Goal: Task Accomplishment & Management: Complete application form

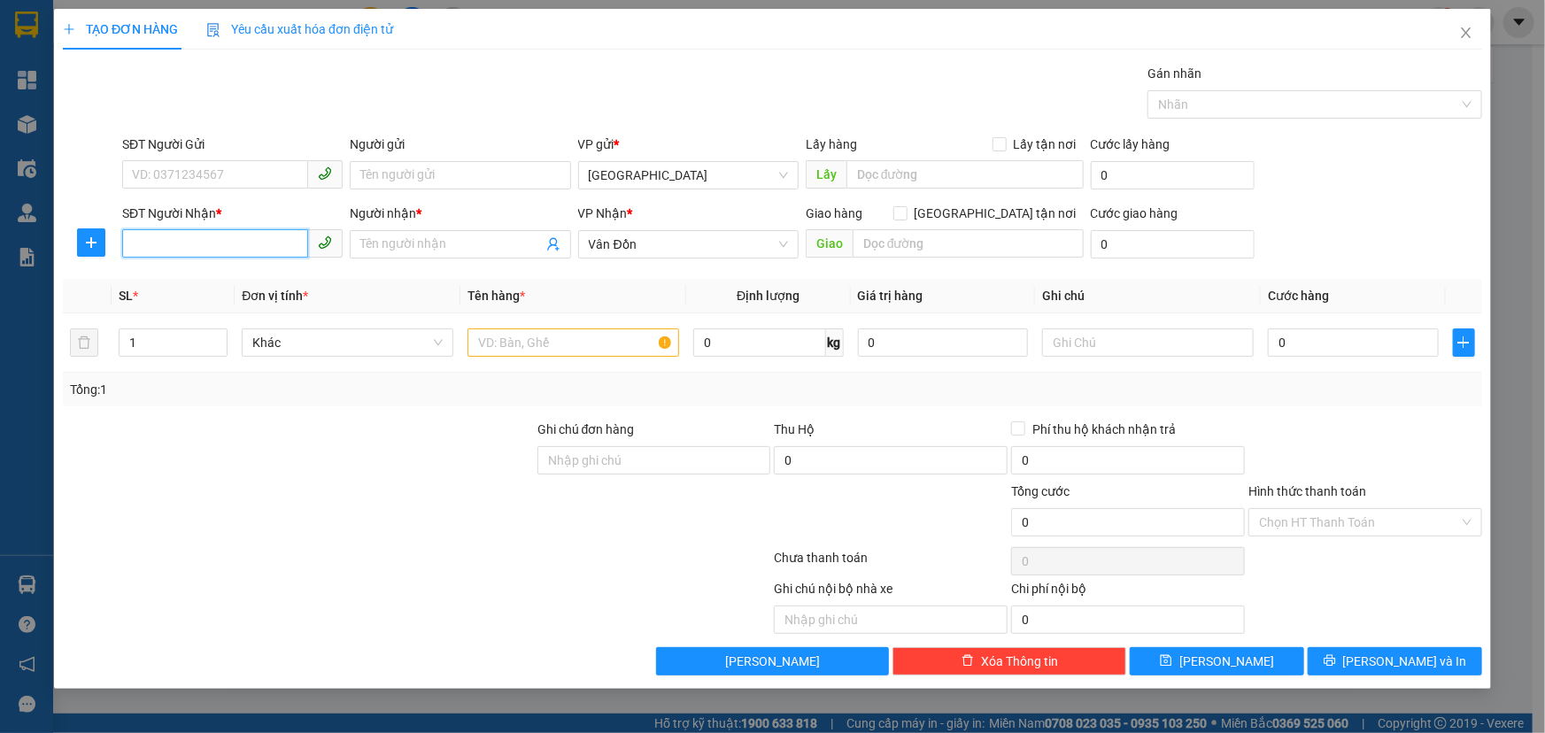
click at [150, 251] on input "SĐT Người Nhận *" at bounding box center [215, 243] width 186 height 28
click at [193, 271] on div "0888903339 - a công" at bounding box center [232, 279] width 199 height 19
type input "0888903339"
type input "a công"
type input "cẩm phả"
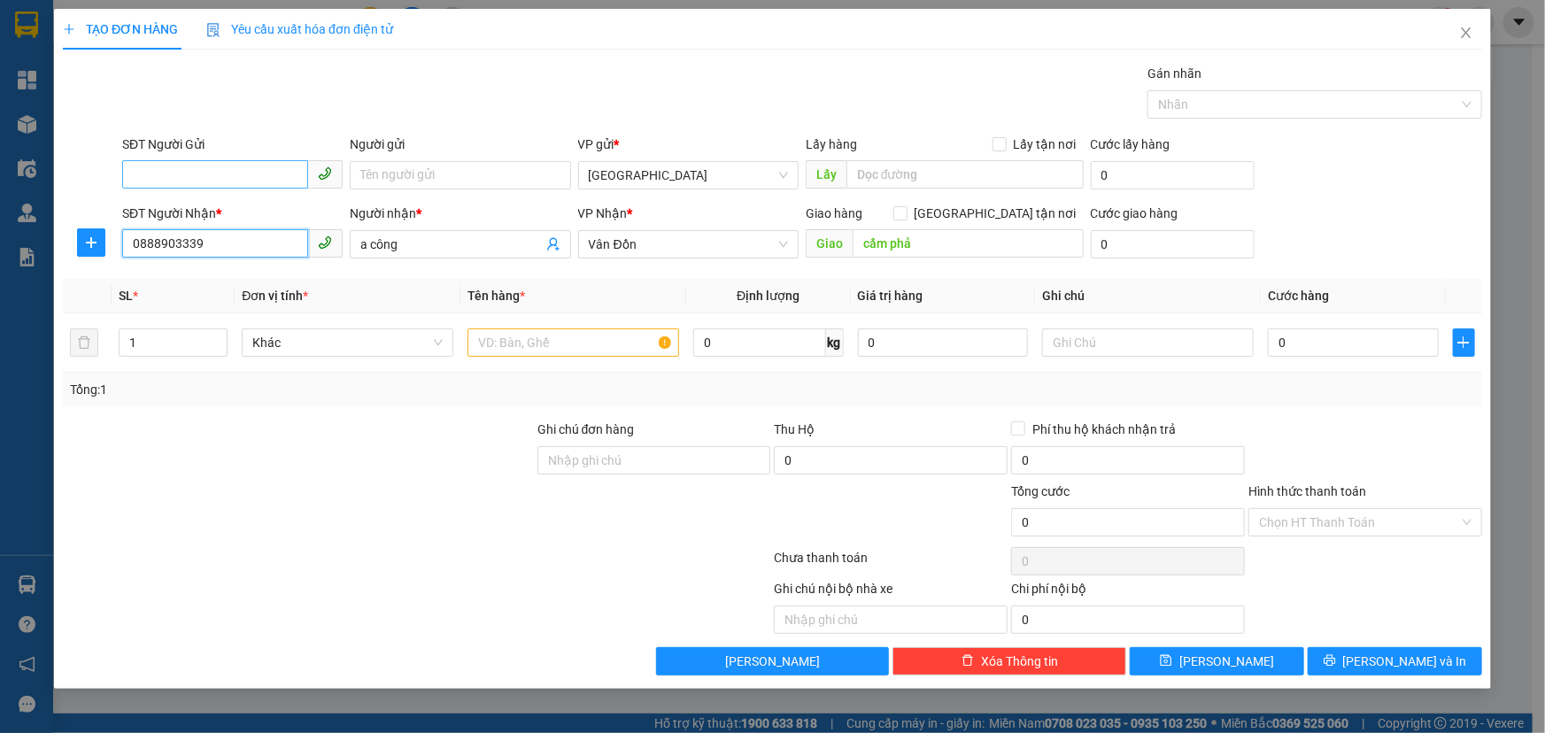
type input "0888903339"
click at [243, 165] on input "SĐT Người Gửi" at bounding box center [215, 174] width 186 height 28
click at [222, 216] on div "0989099011 - a phương" at bounding box center [232, 210] width 199 height 19
type input "0989099011"
type input "a phương"
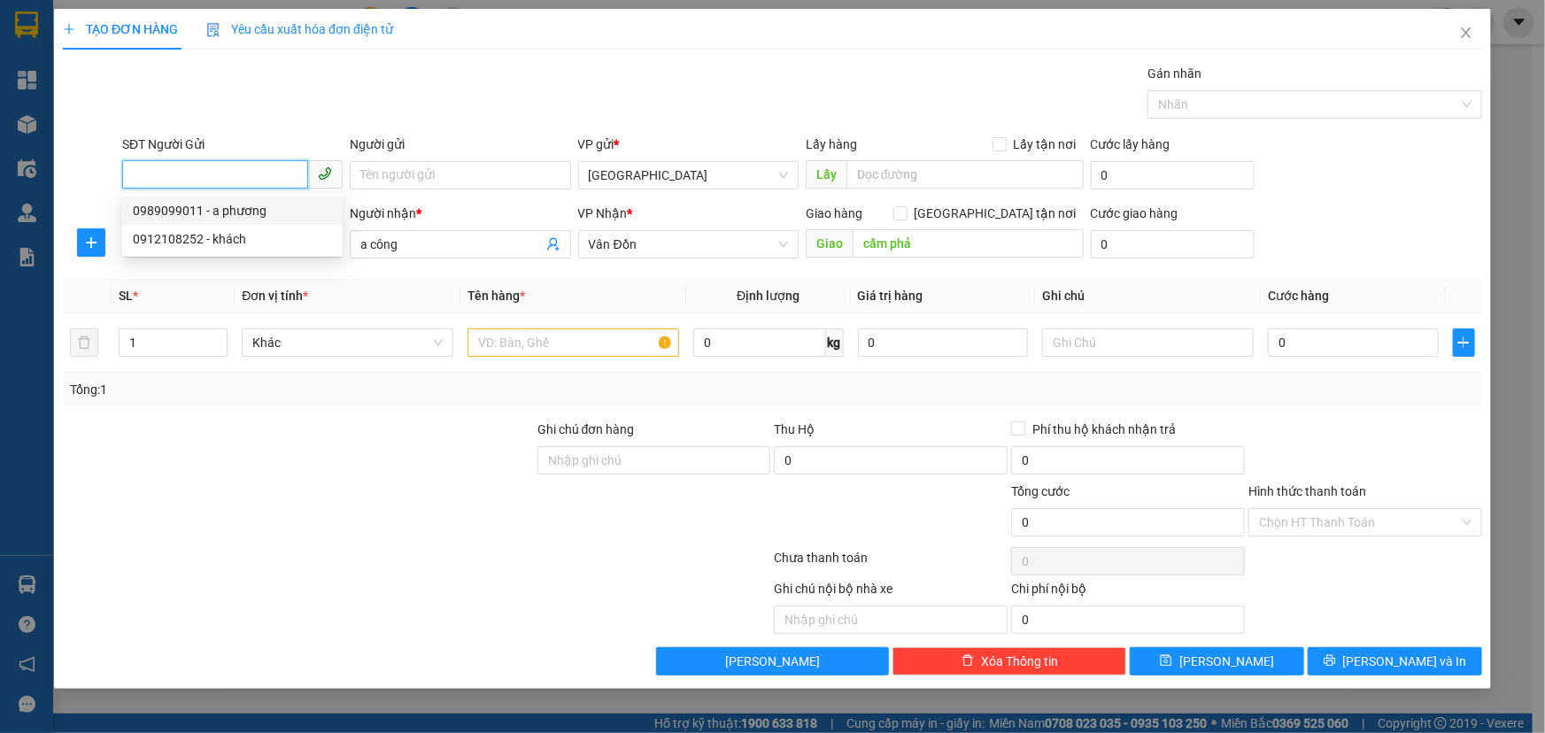
type input "vphn"
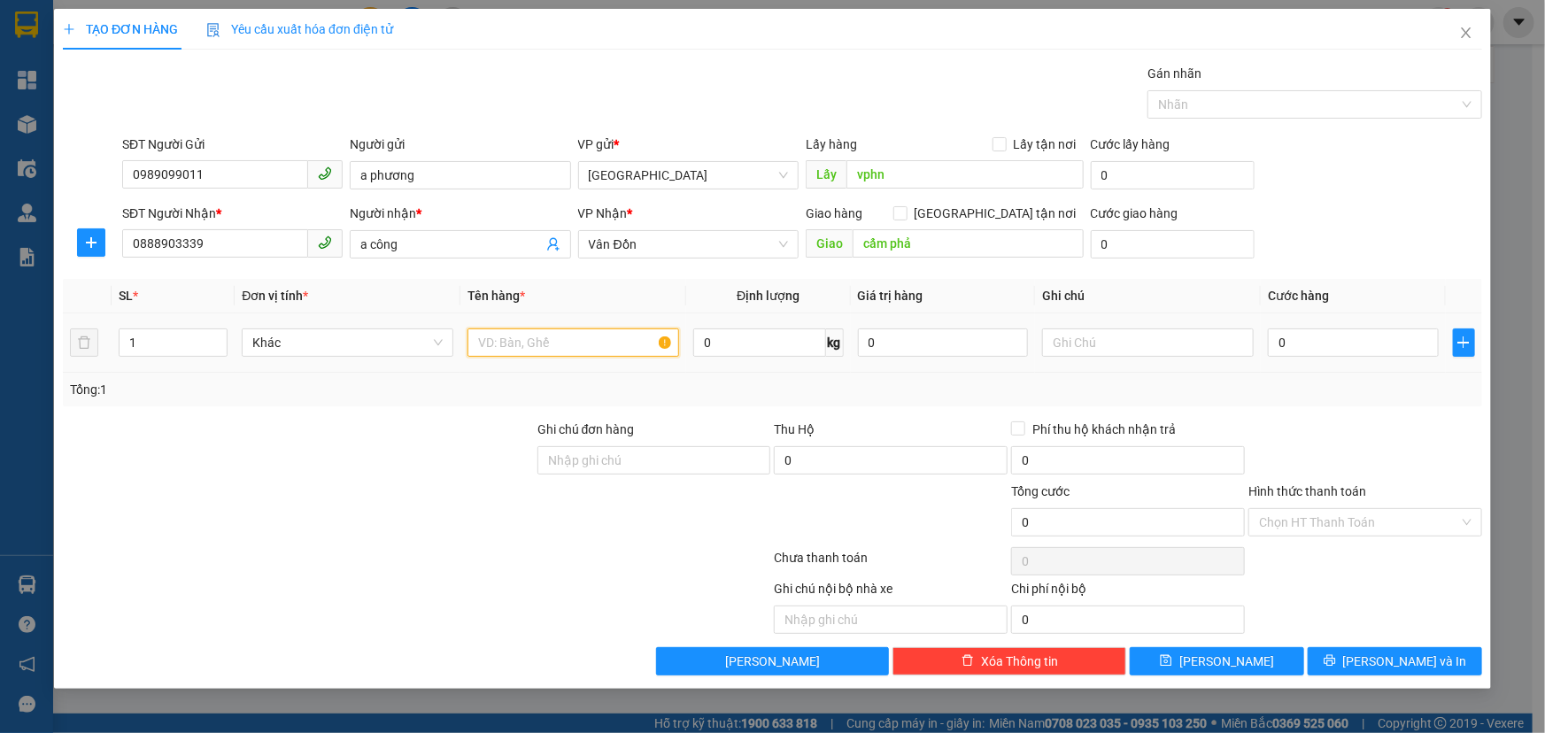
click at [578, 334] on input "text" at bounding box center [573, 342] width 212 height 28
type input "b"
type input "kiện đen"
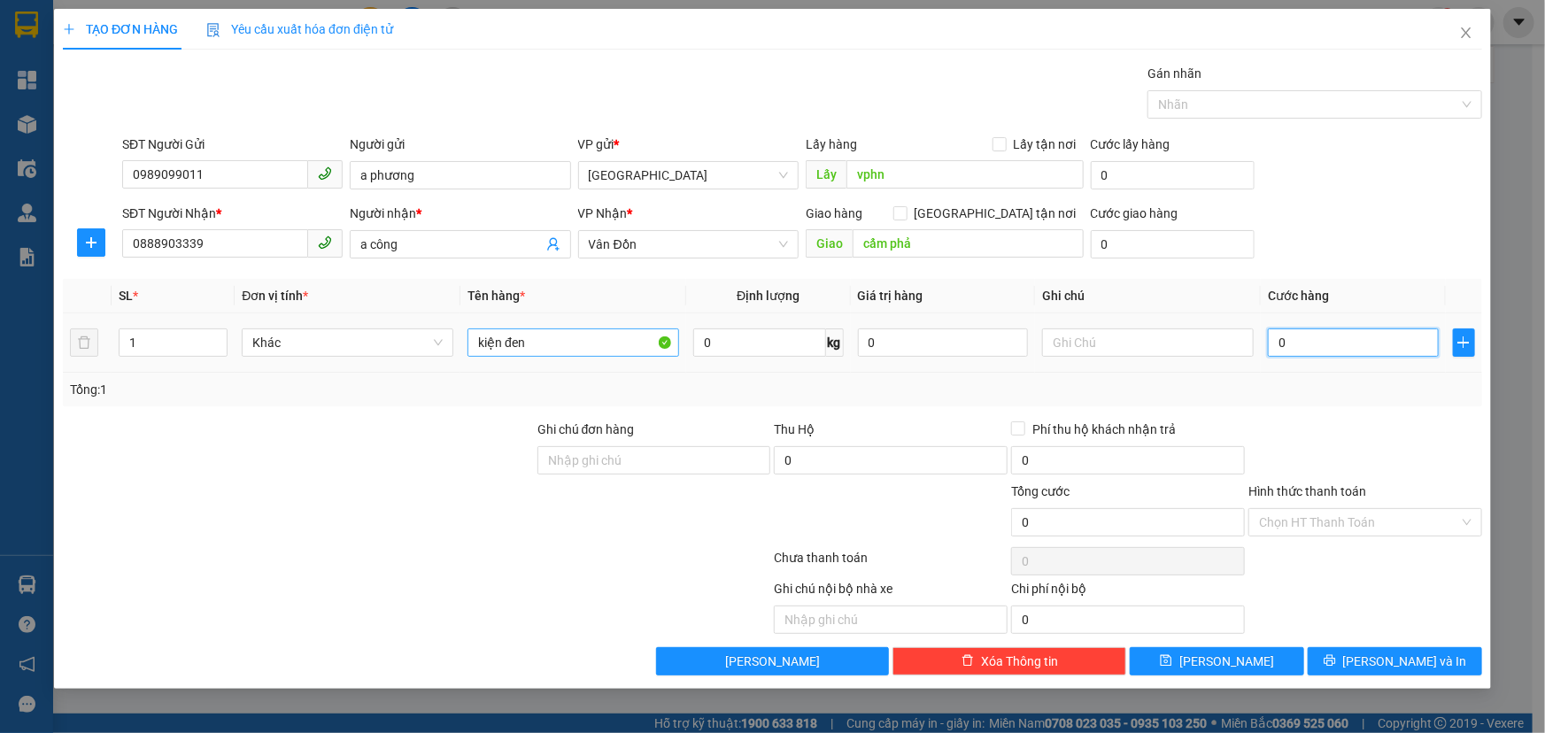
type input "7"
type input "70"
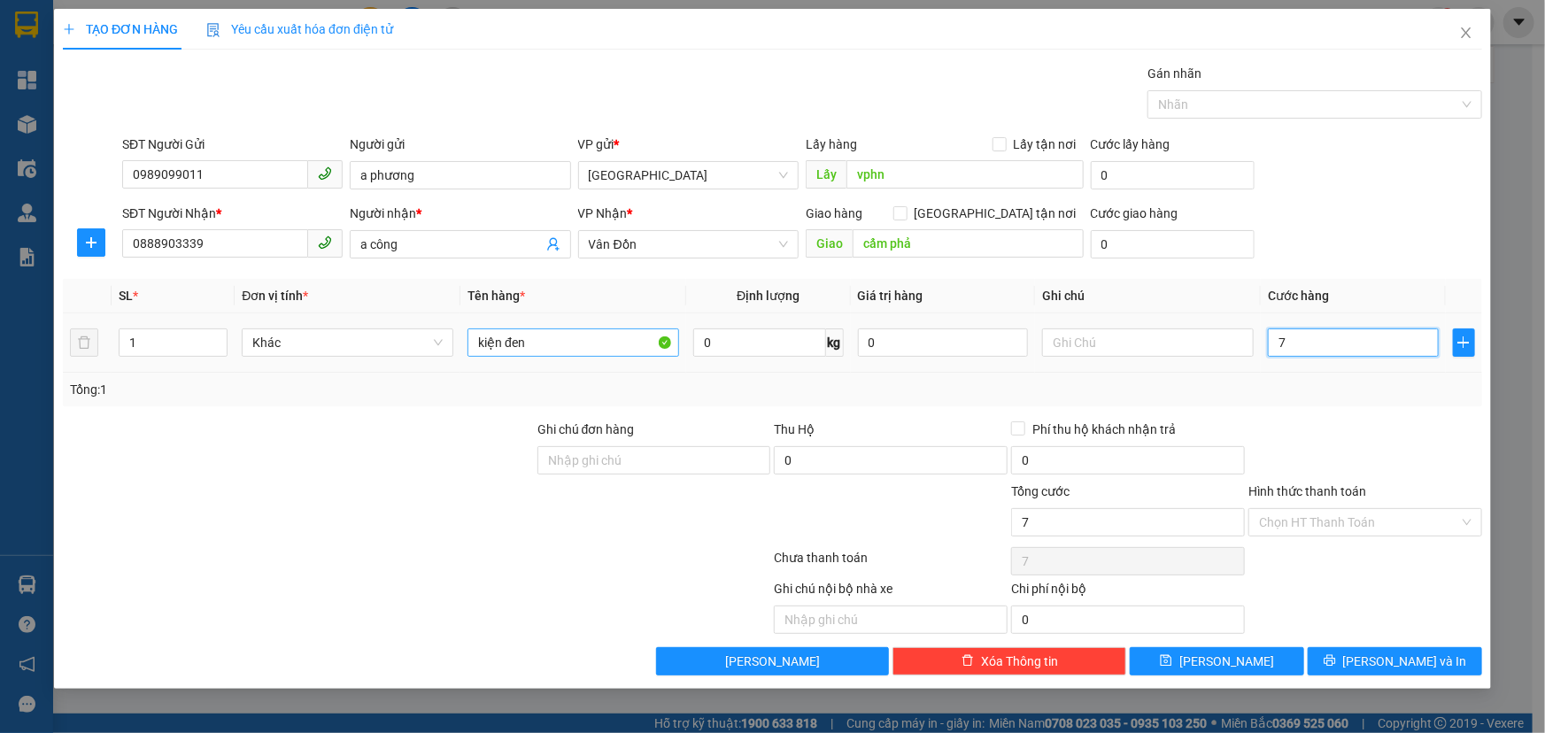
type input "70"
type input "700"
type input "7.000"
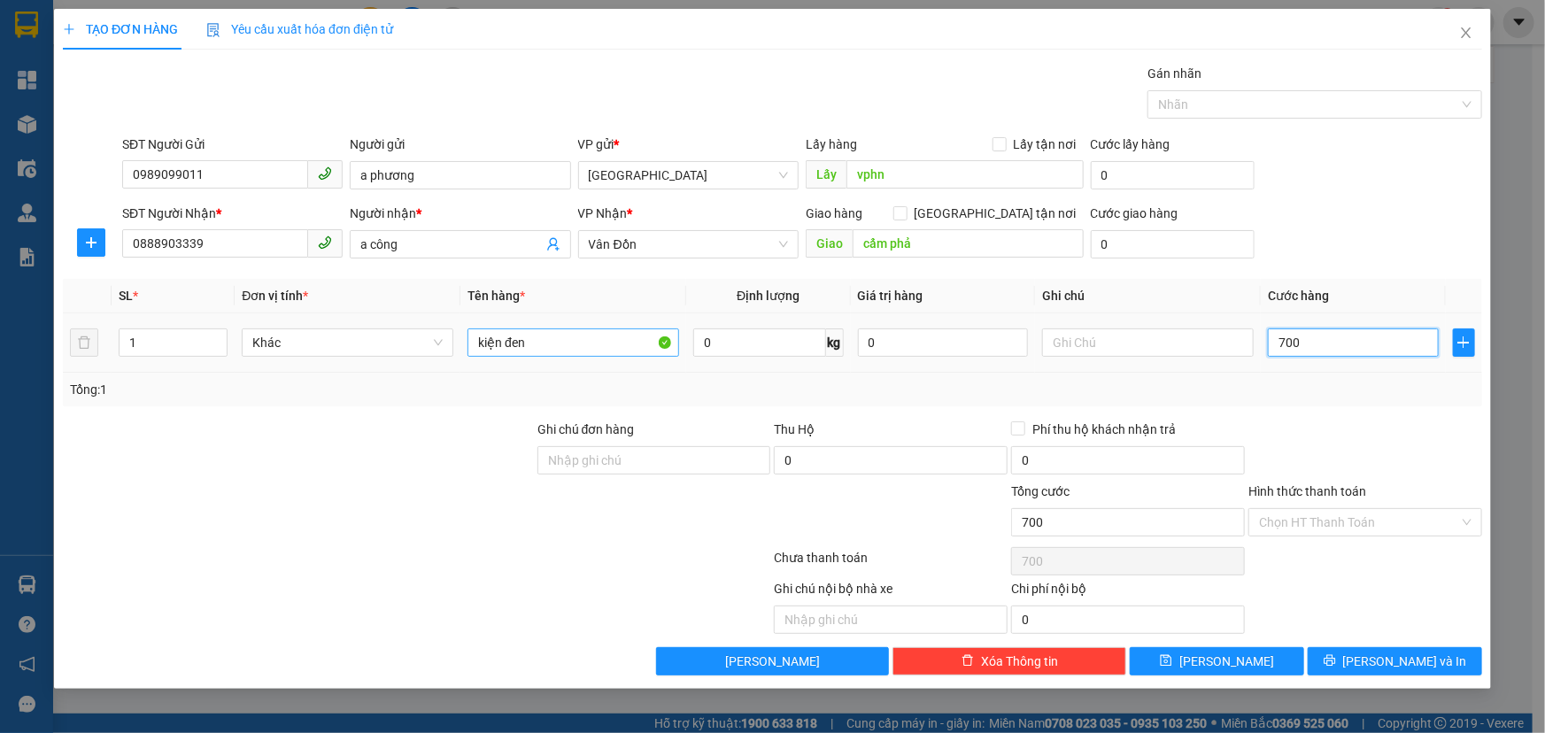
type input "7.000"
type input "70.000"
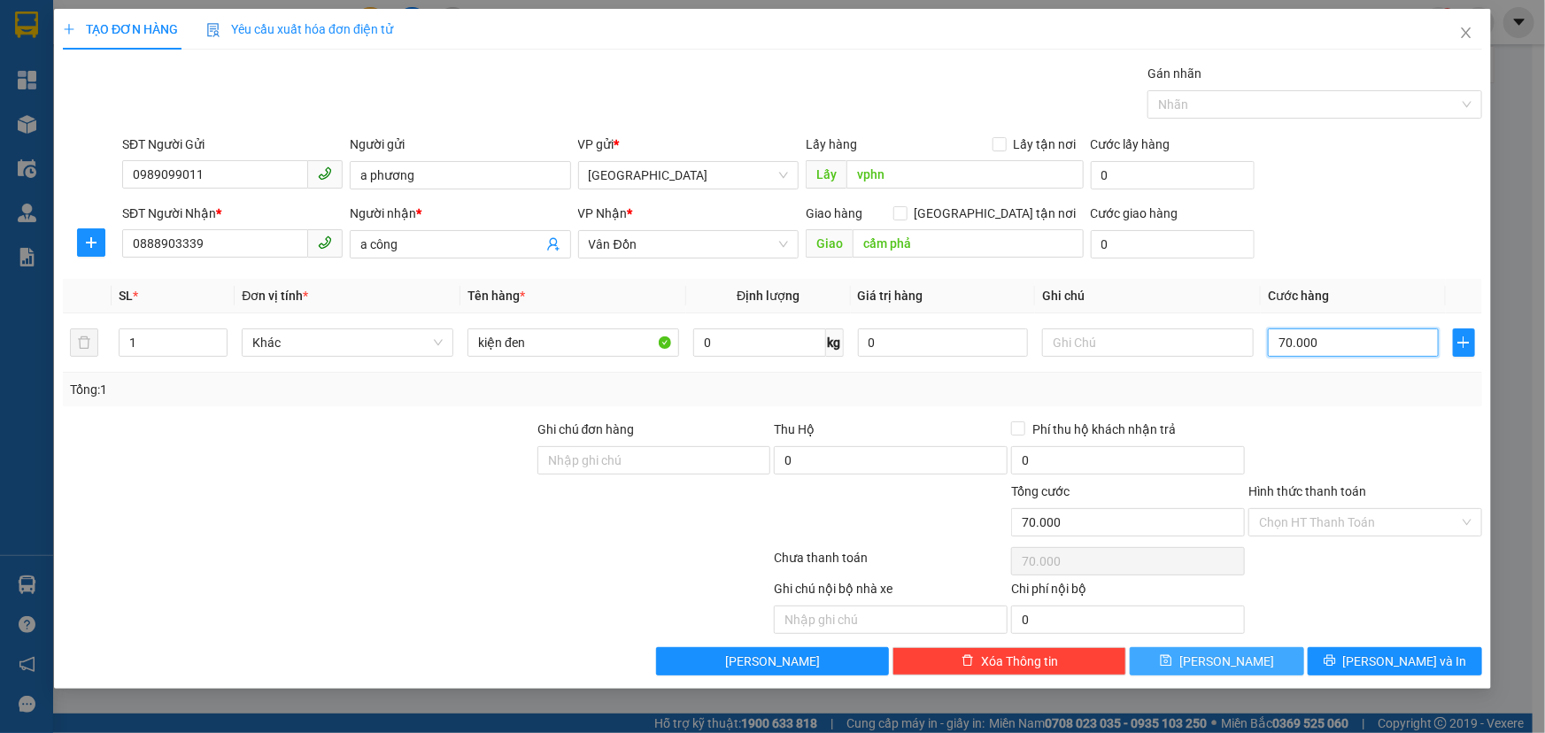
type input "70.000"
click at [1186, 658] on button "[PERSON_NAME]" at bounding box center [1216, 661] width 174 height 28
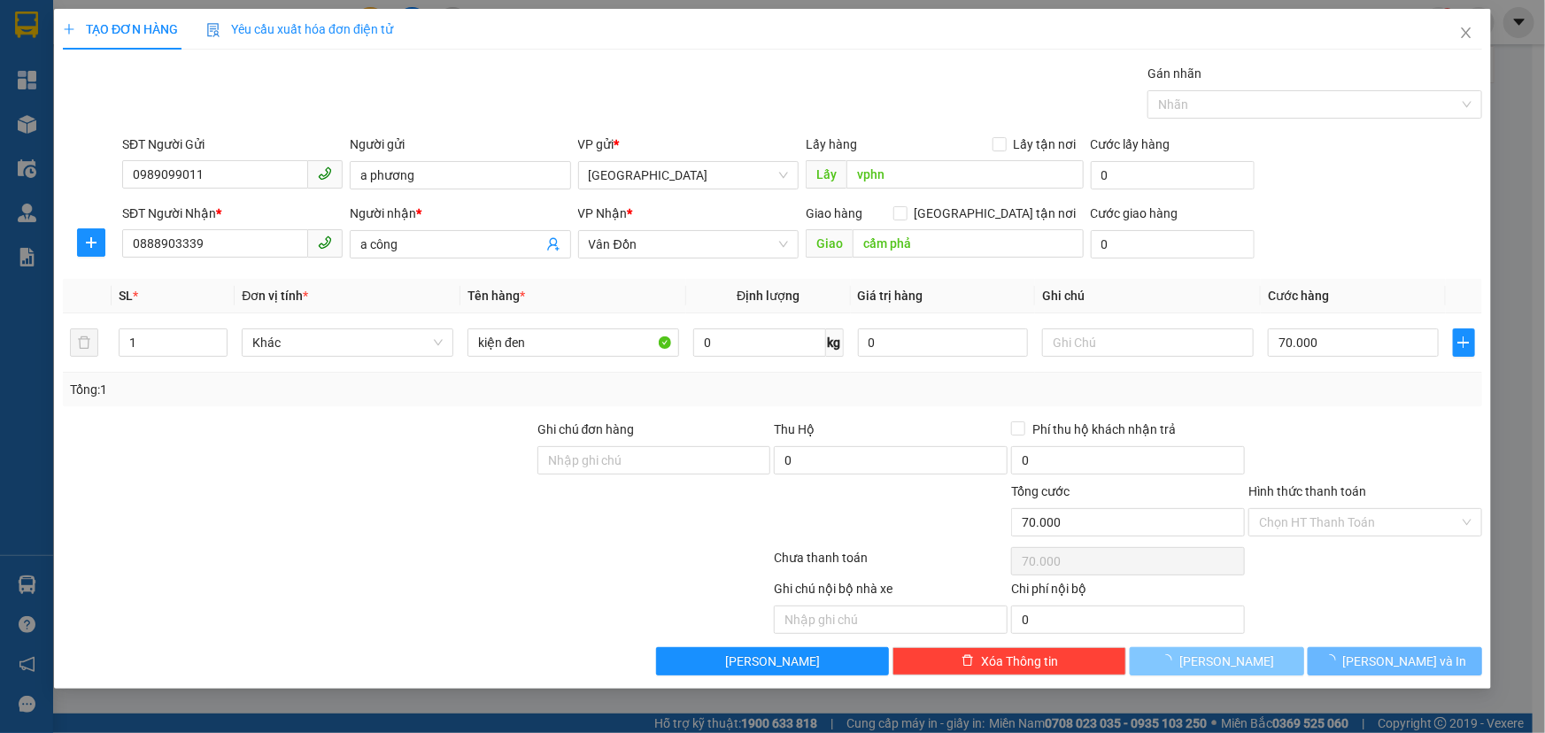
type input "0"
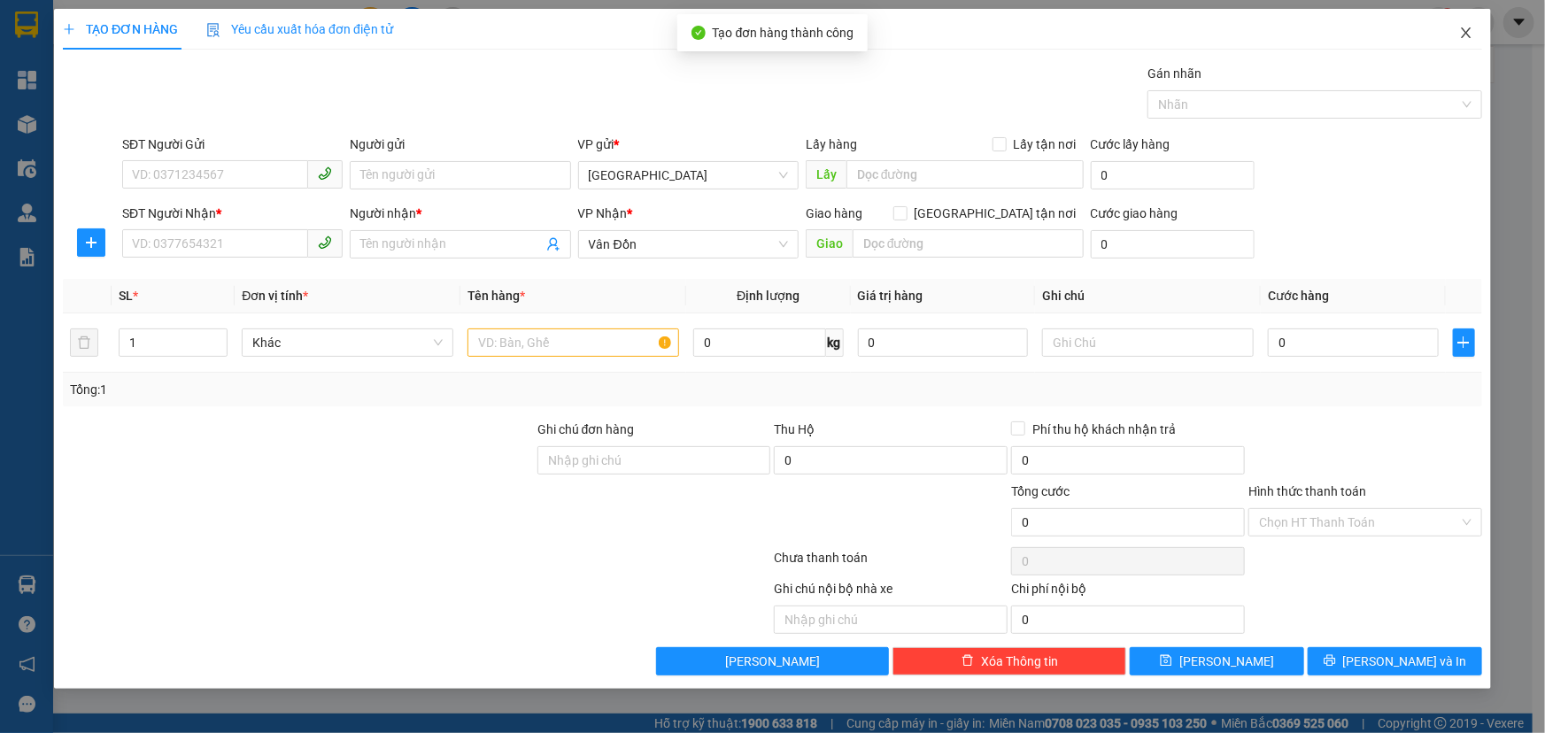
click at [1464, 33] on icon "close" at bounding box center [1466, 32] width 10 height 11
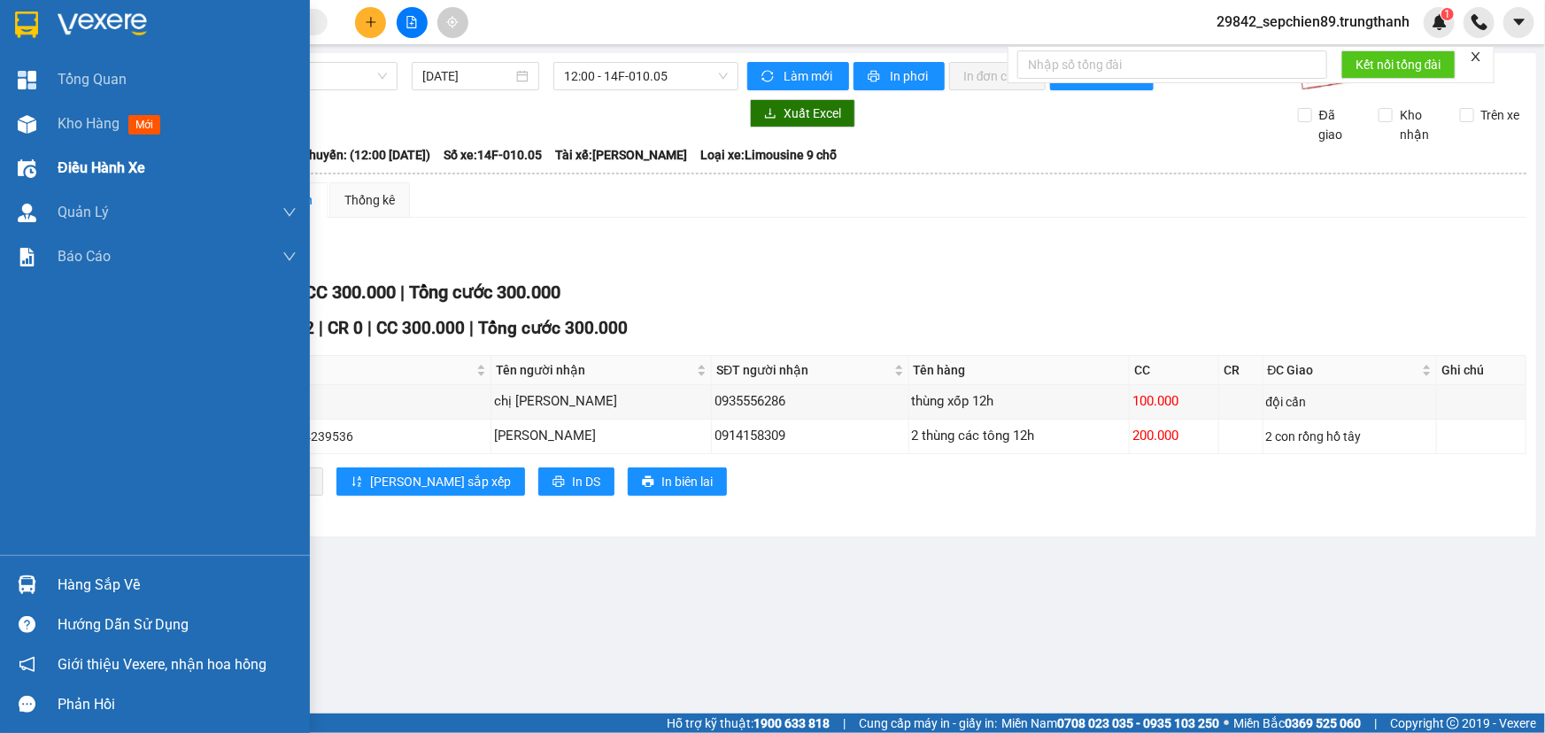
drag, startPoint x: 107, startPoint y: 19, endPoint x: 277, endPoint y: 146, distance: 211.9
click at [108, 19] on img at bounding box center [102, 25] width 89 height 27
